Goal: Task Accomplishment & Management: Complete application form

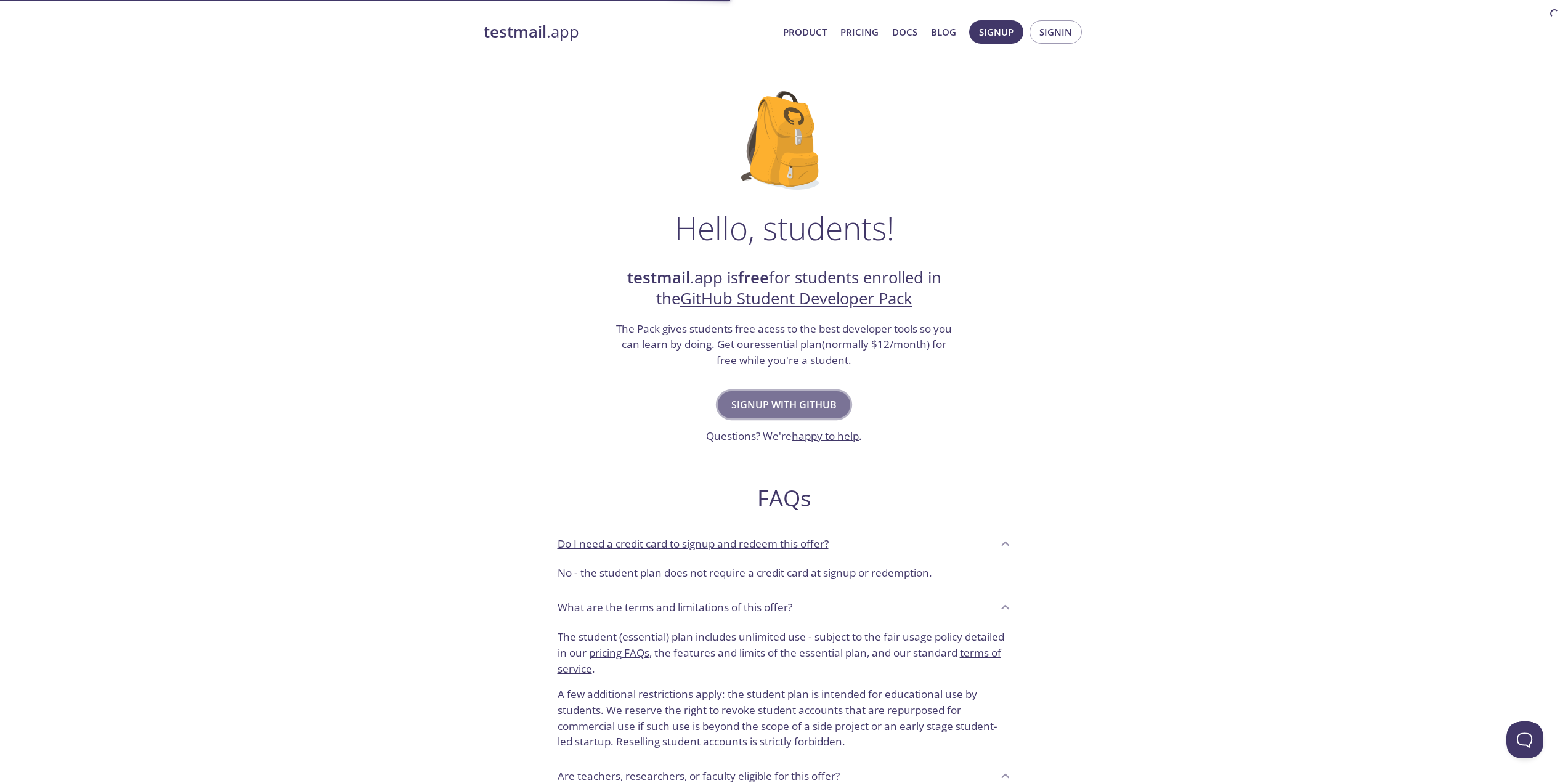
click at [817, 408] on span "Signup with GitHub" at bounding box center [784, 405] width 105 height 18
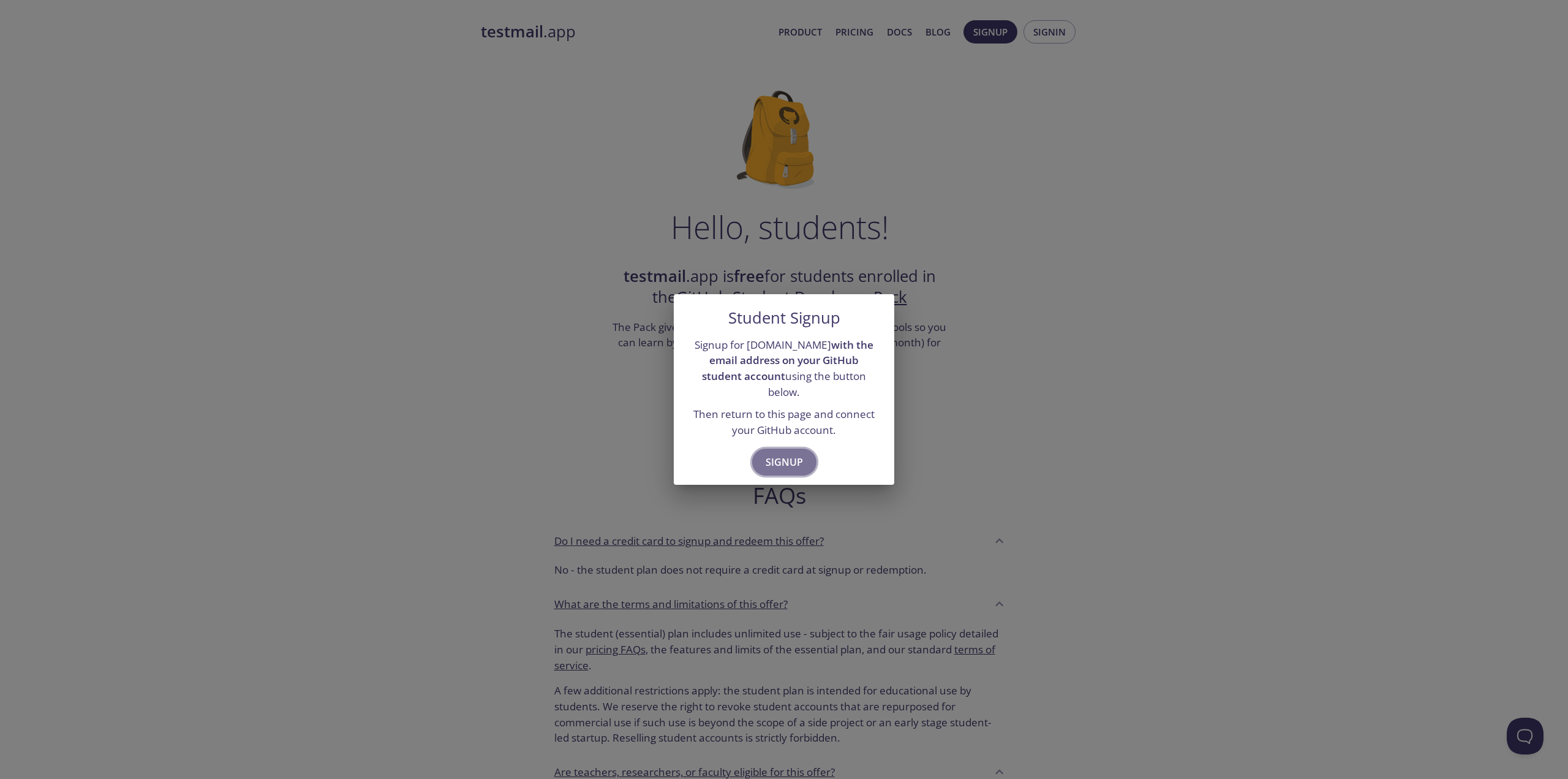
click at [779, 457] on span "Signup" at bounding box center [784, 462] width 37 height 17
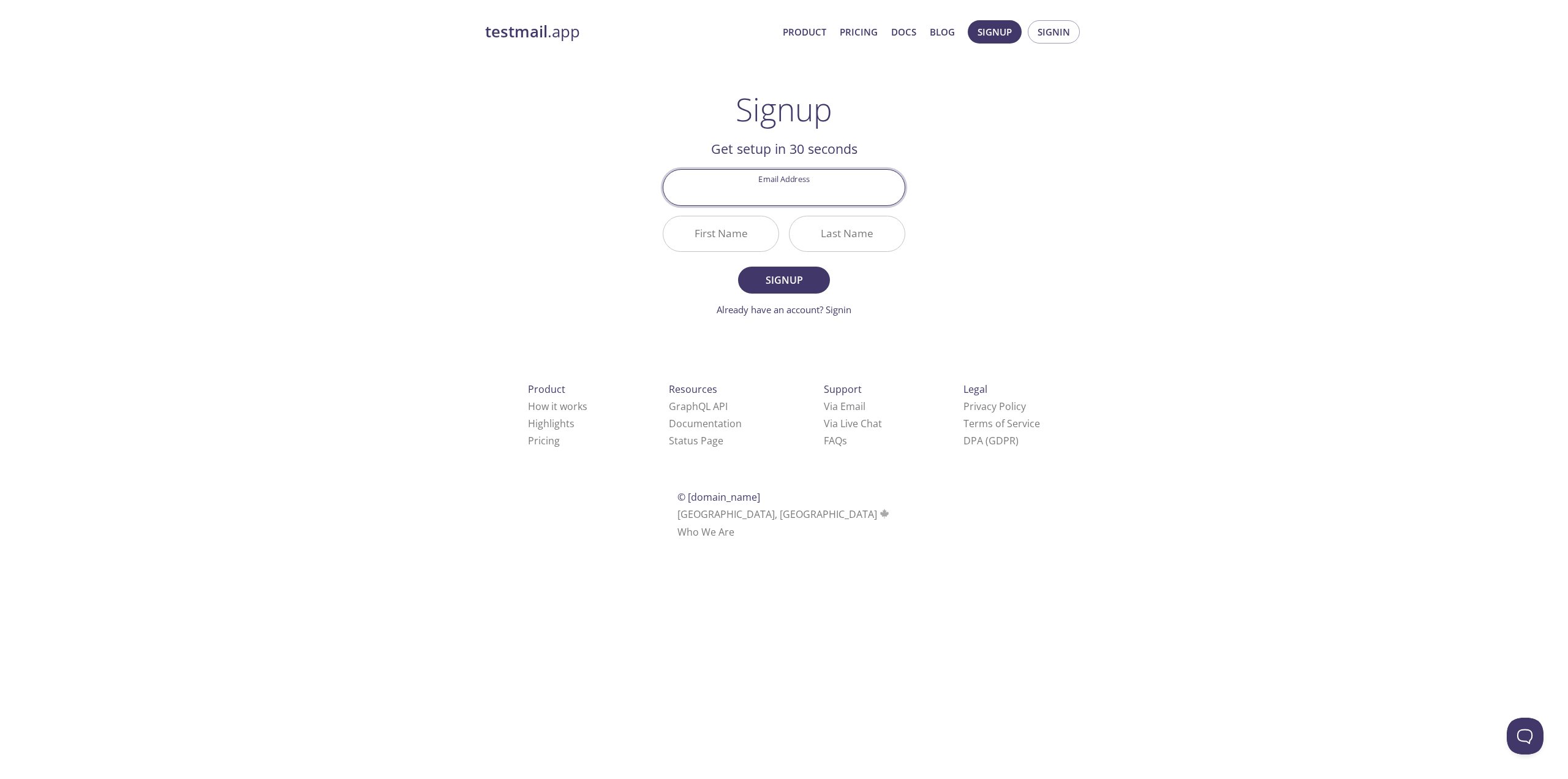
click at [812, 191] on input "Email Address" at bounding box center [784, 187] width 241 height 35
click at [1284, 292] on div "testmail .app Product Pricing Docs Blog Signup Signin Signup Get setup in 30 se…" at bounding box center [784, 293] width 1568 height 562
click at [828, 169] on div at bounding box center [784, 187] width 243 height 36
paste input "[EMAIL_ADDRESS][DOMAIN_NAME]"
type input "[EMAIL_ADDRESS][DOMAIN_NAME]"
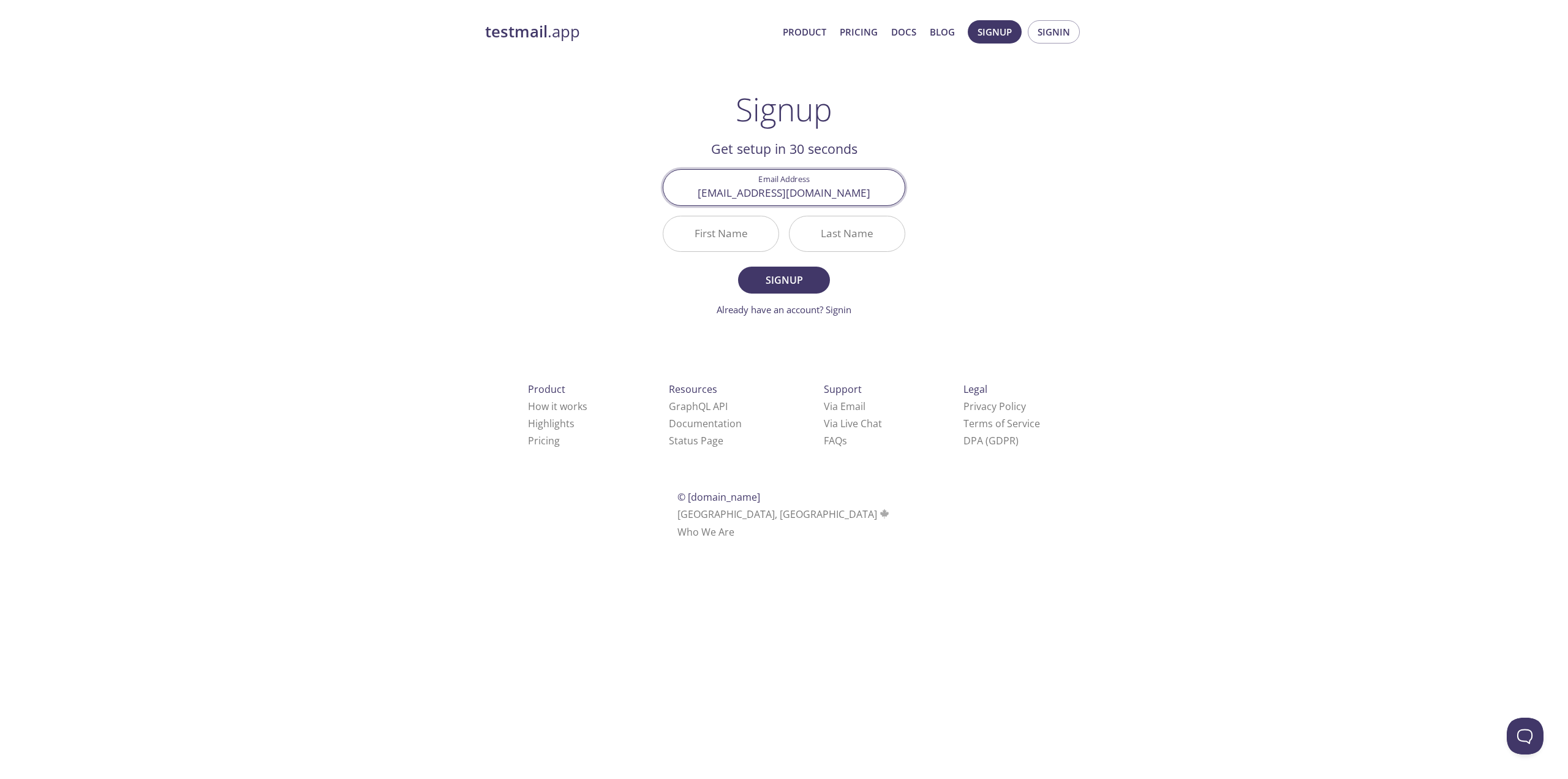
click at [697, 234] on input "First Name" at bounding box center [721, 233] width 115 height 35
type input "AShley"
type input "[PERSON_NAME]"
click at [872, 196] on input "[EMAIL_ADDRESS][DOMAIN_NAME]" at bounding box center [784, 187] width 241 height 35
click at [1190, 135] on div "testmail .app Product Pricing Docs Blog Signup Signin Signup Get setup in 30 se…" at bounding box center [784, 293] width 1568 height 562
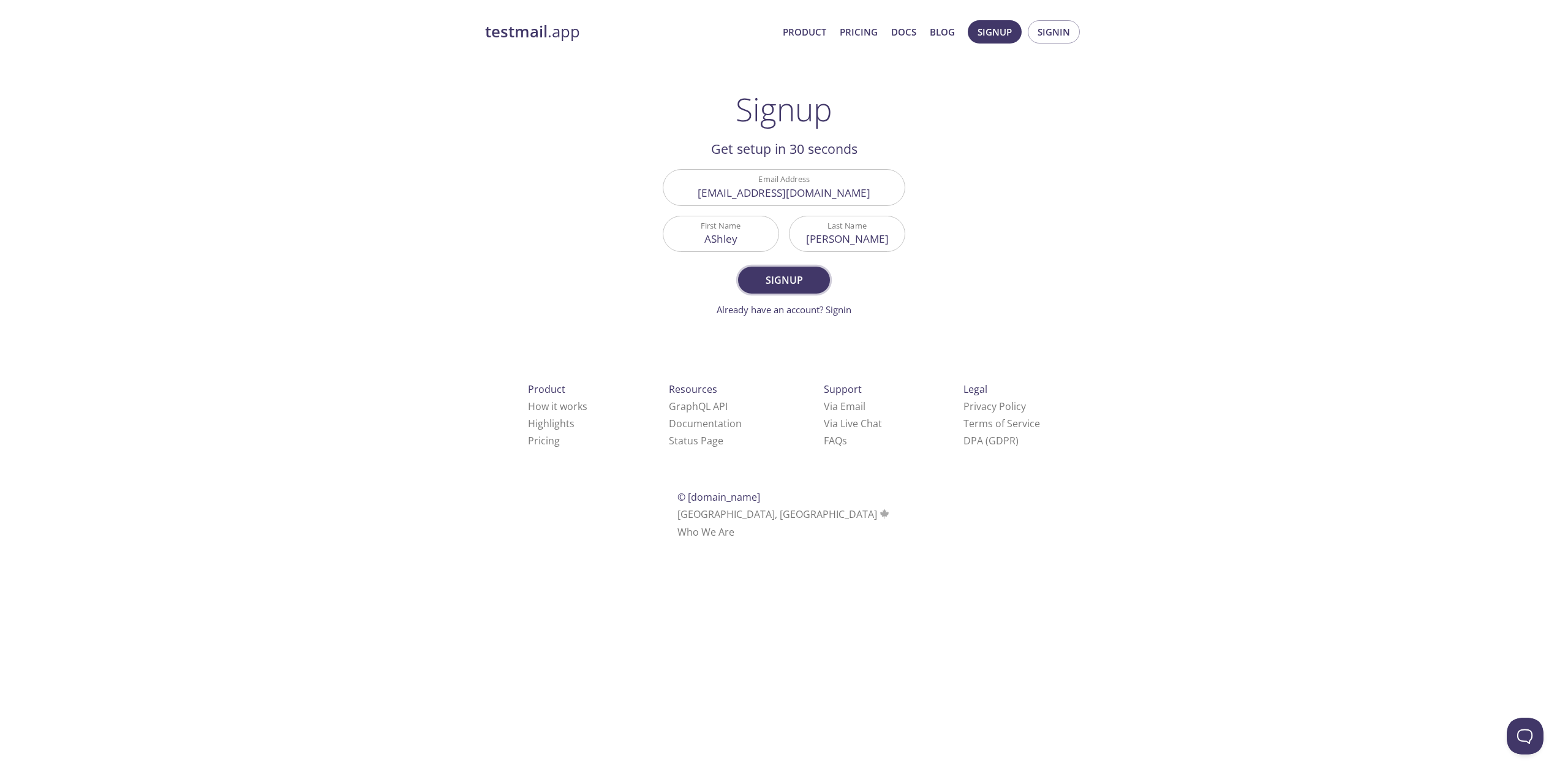
click at [804, 279] on span "Signup" at bounding box center [783, 280] width 65 height 17
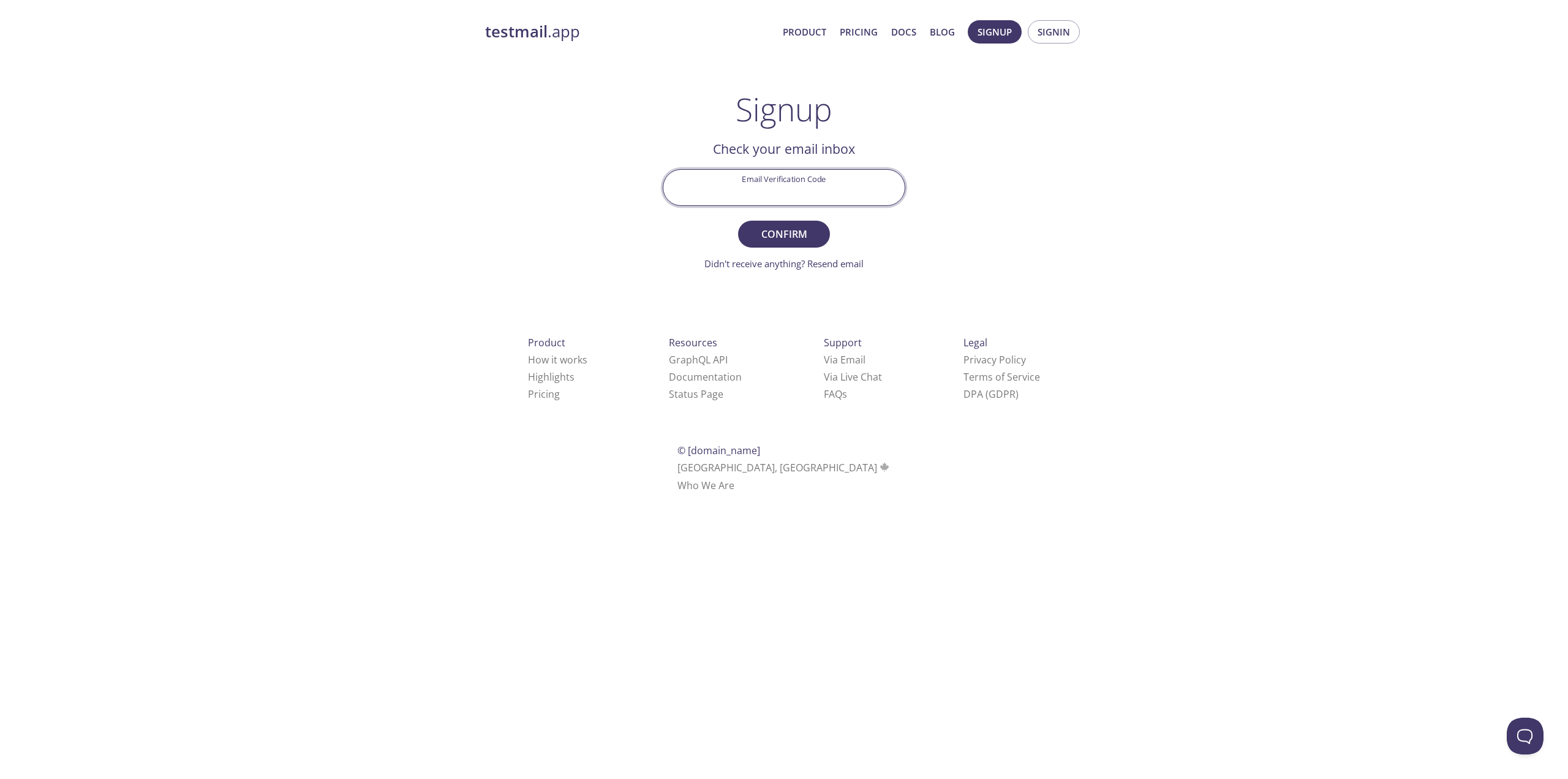
click at [822, 192] on input "Email Verification Code" at bounding box center [784, 187] width 241 height 35
paste input "2NHFPAJ"
type input "2NHFPAJ"
click at [794, 233] on span "Confirm" at bounding box center [783, 234] width 65 height 17
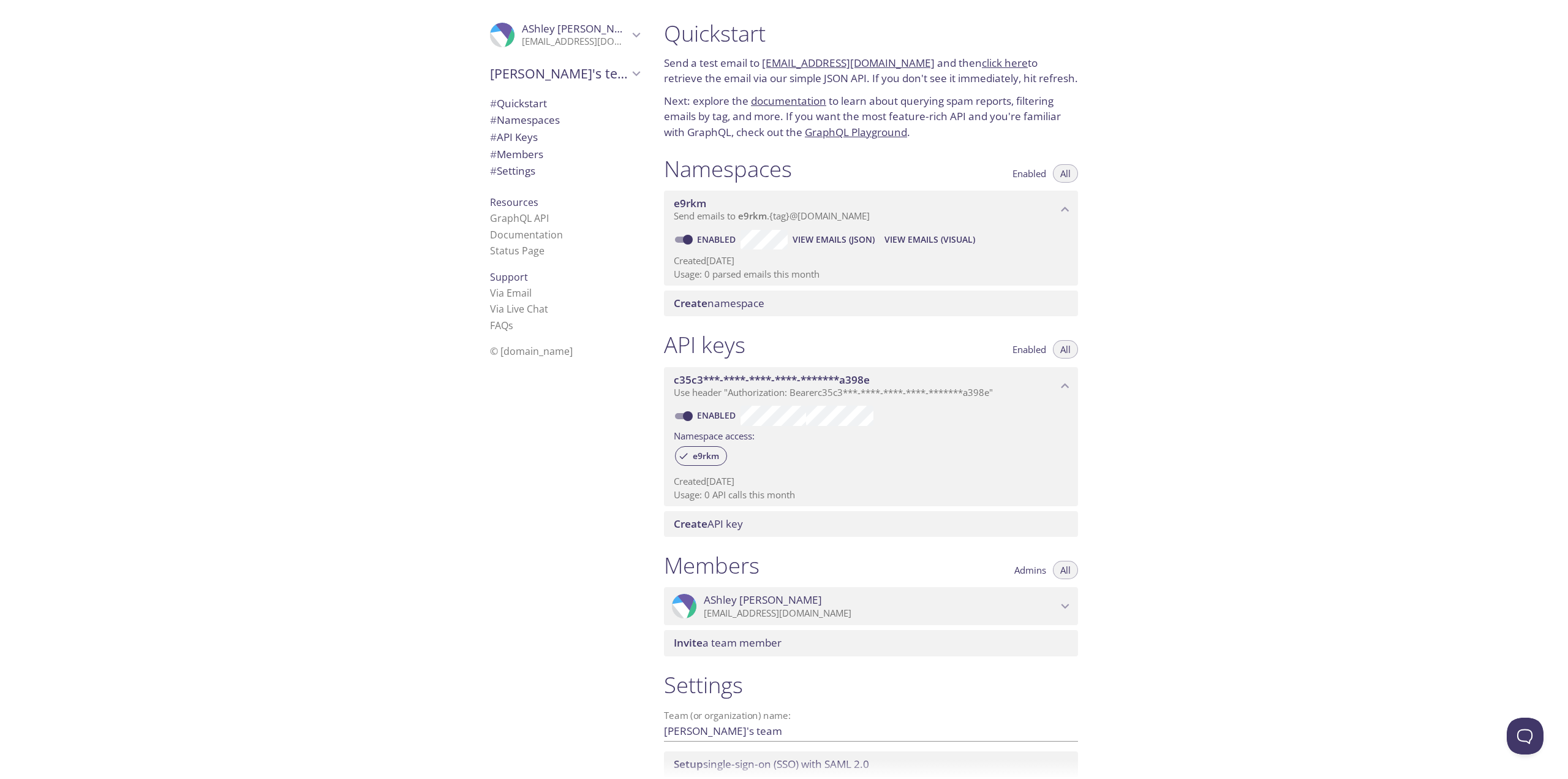
click at [1200, 207] on div "Quickstart Send a test email to [EMAIL_ADDRESS][DOMAIN_NAME] and then click her…" at bounding box center [1111, 389] width 914 height 779
